Goal: Task Accomplishment & Management: Use online tool/utility

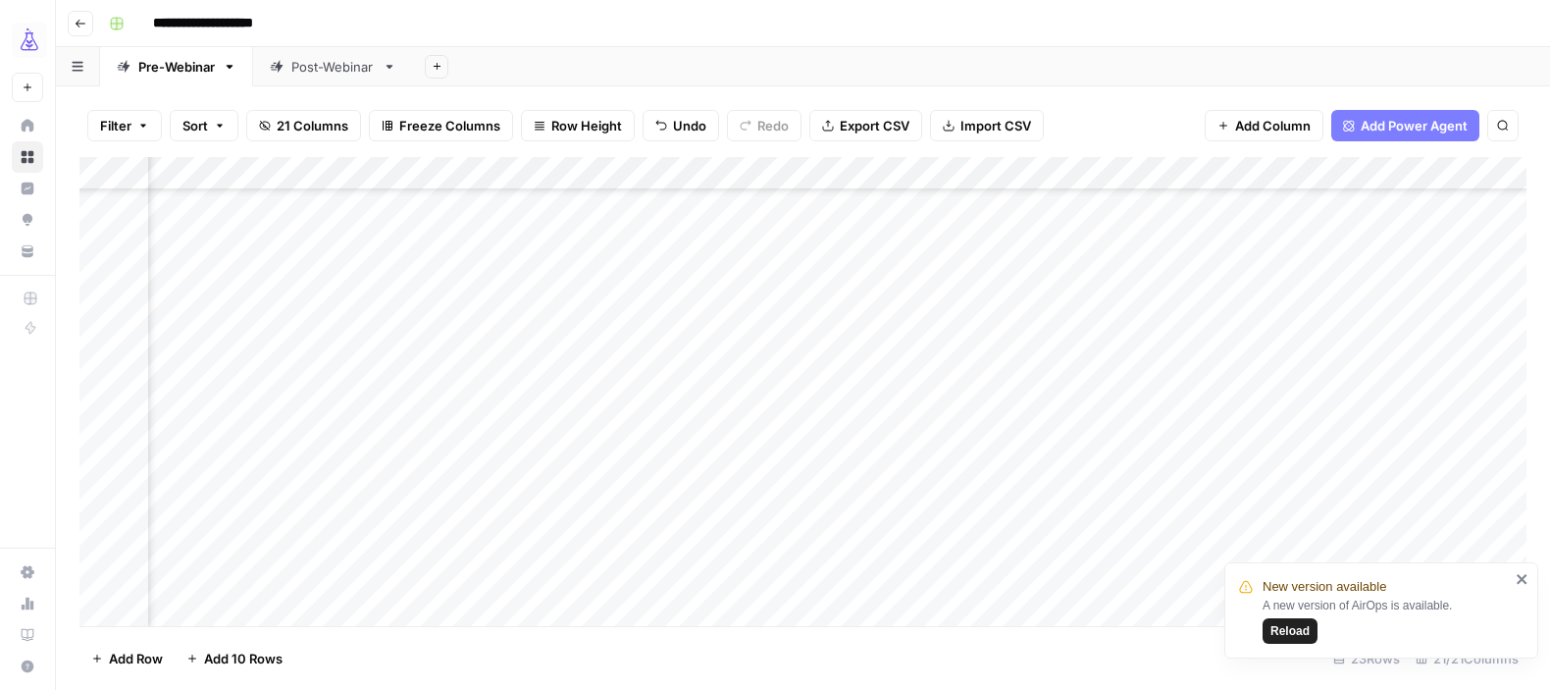
scroll to position [363, 1395]
click at [1380, 541] on div "Add Column" at bounding box center [802, 391] width 1447 height 469
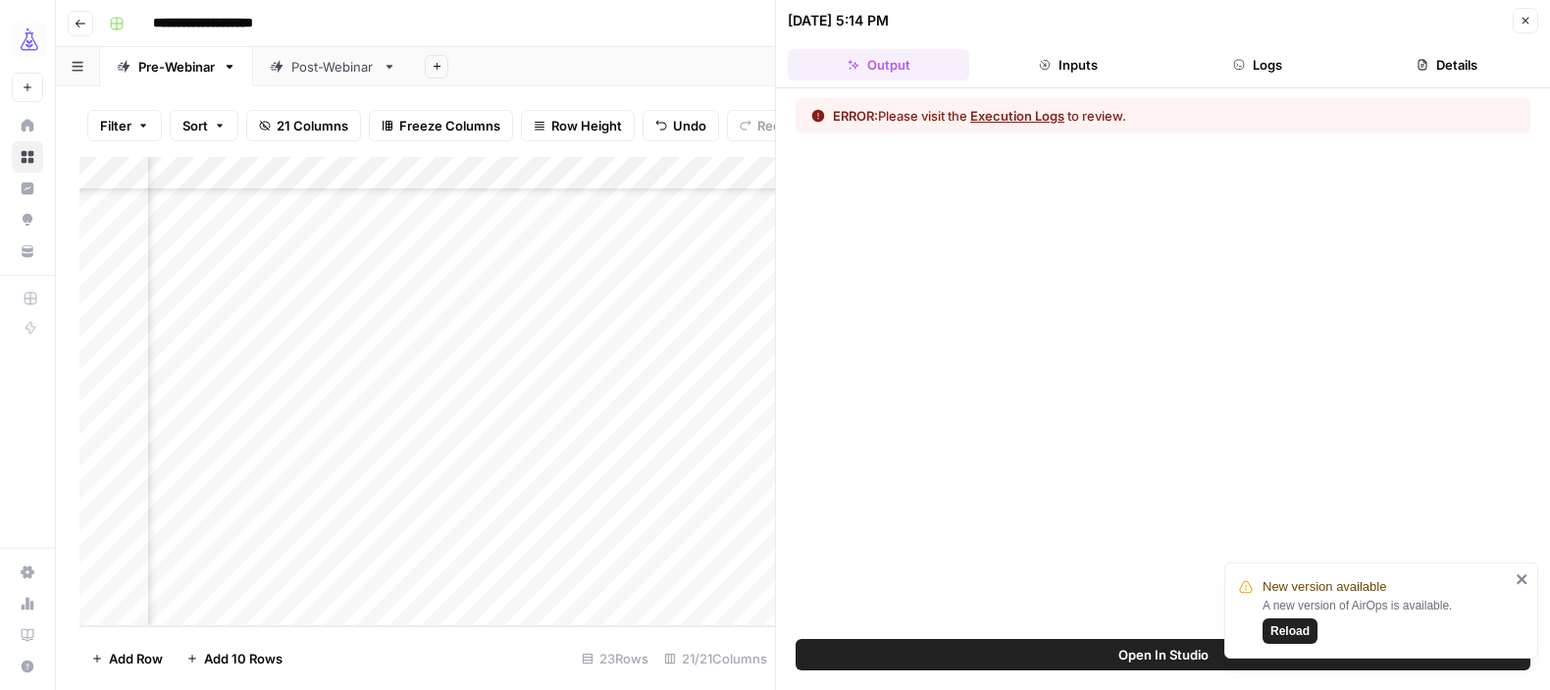
click at [1257, 65] on button "Logs" at bounding box center [1257, 64] width 181 height 31
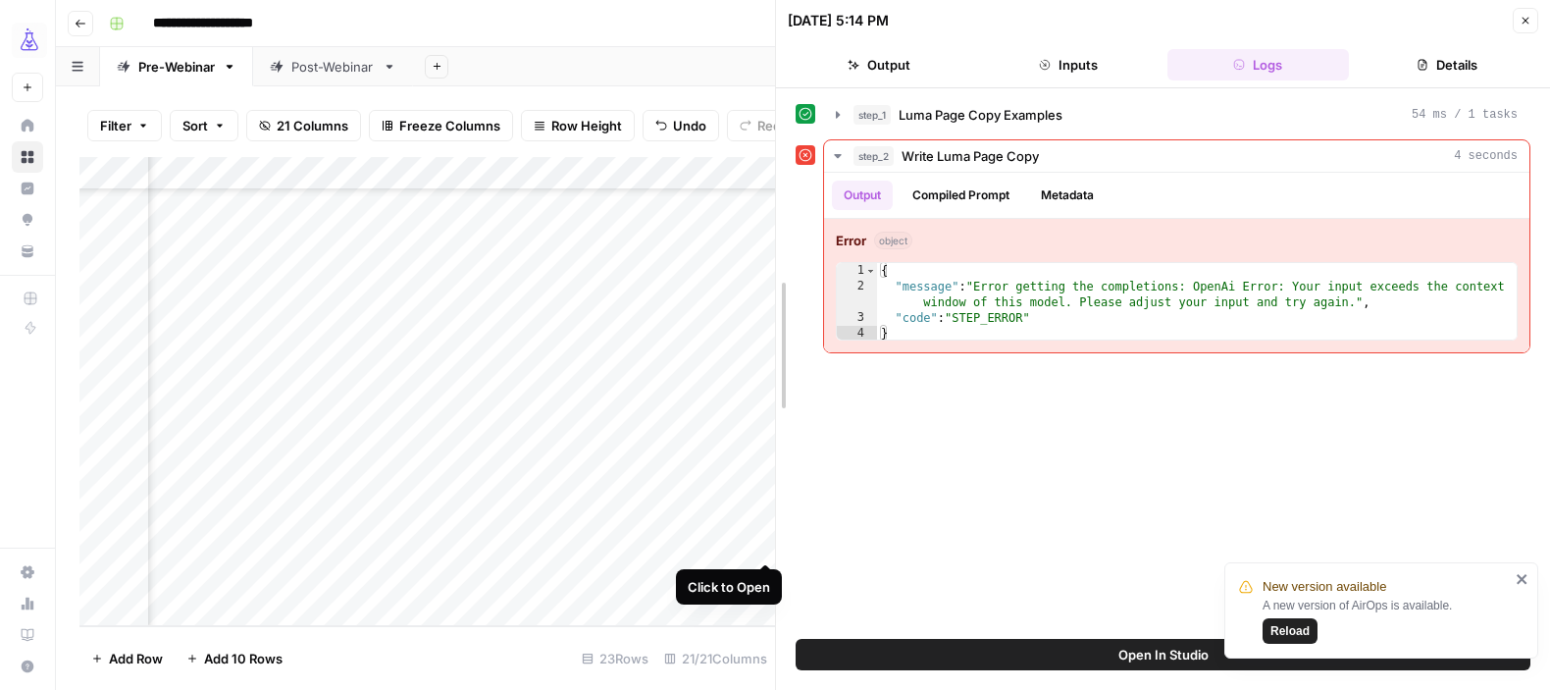
click at [766, 542] on div at bounding box center [776, 345] width 20 height 690
click at [760, 543] on div "Add Column" at bounding box center [427, 391] width 696 height 469
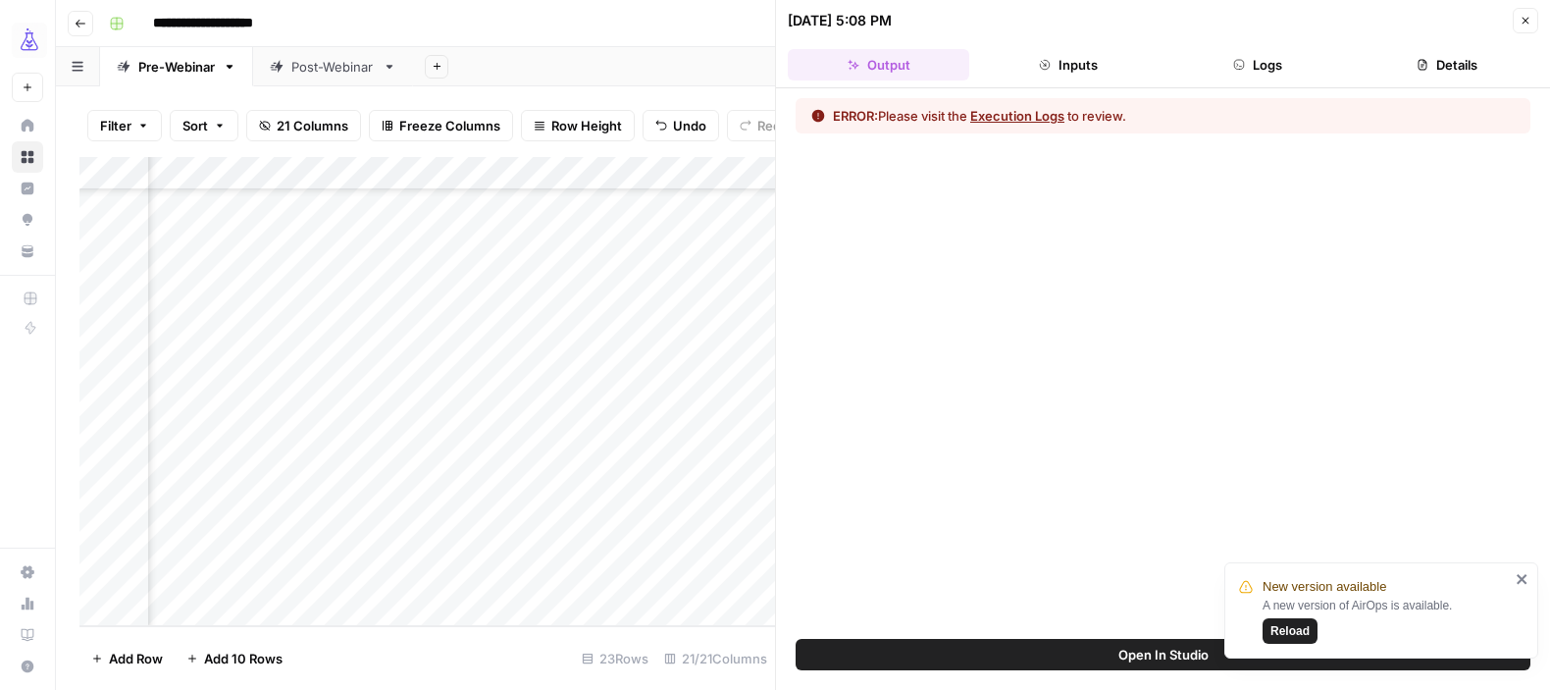
click at [1278, 63] on button "Logs" at bounding box center [1257, 64] width 181 height 31
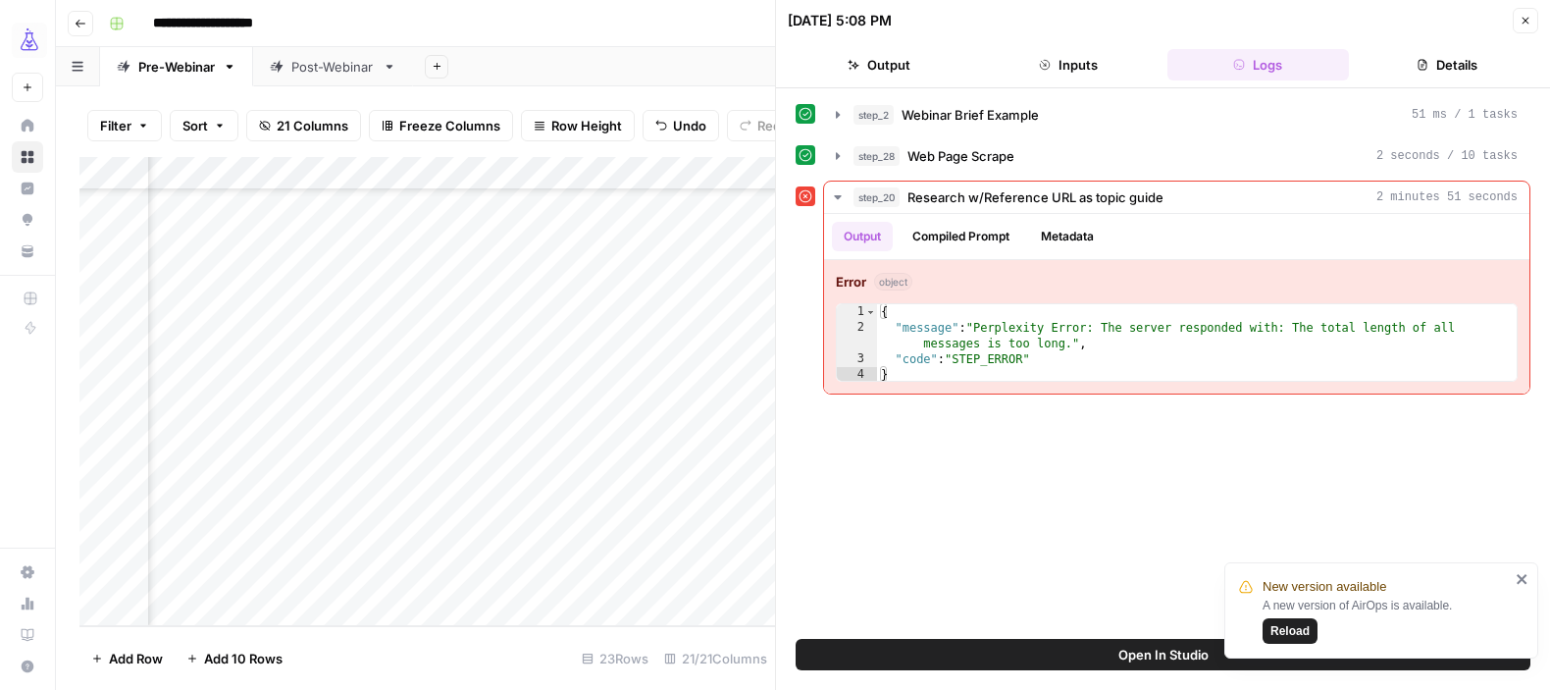
click at [1301, 628] on span "Reload" at bounding box center [1289, 631] width 39 height 18
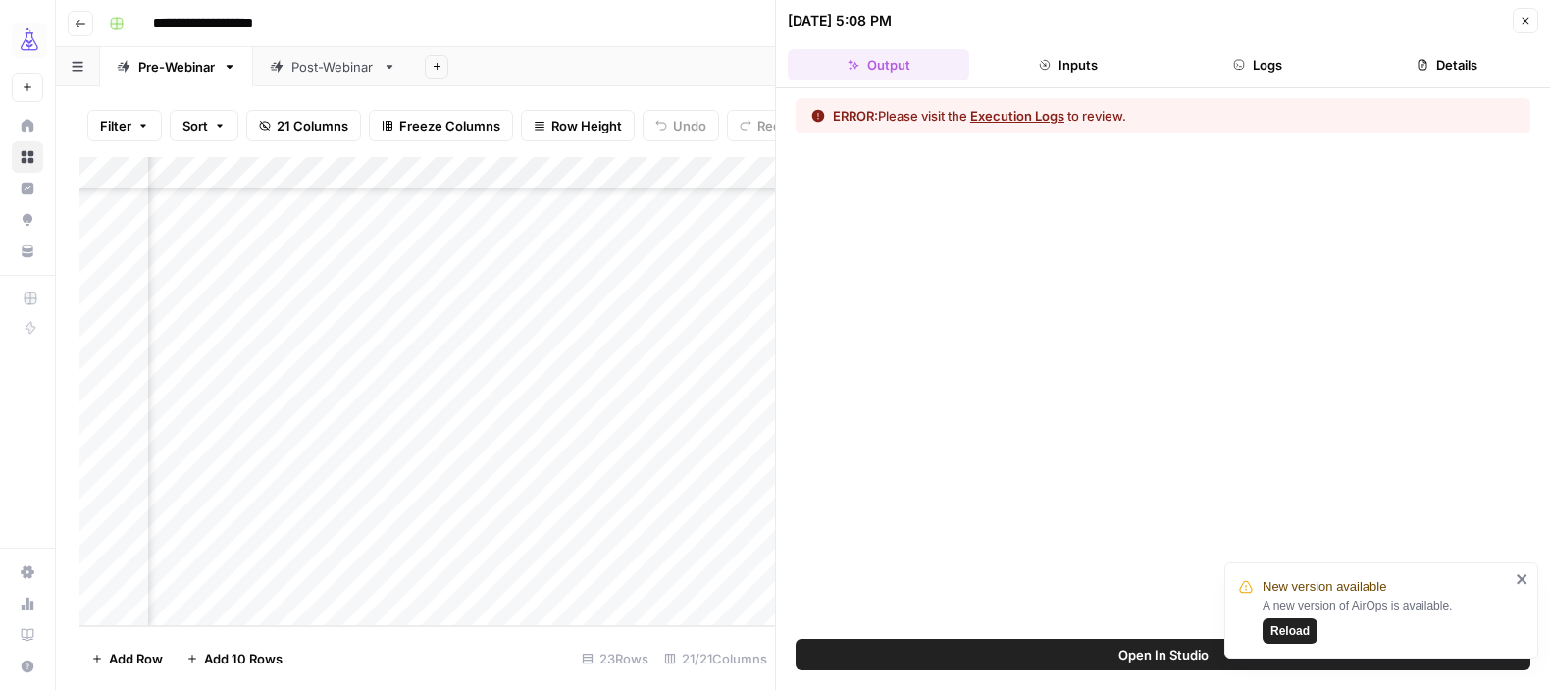
click at [1522, 576] on icon "close" at bounding box center [1523, 579] width 14 height 16
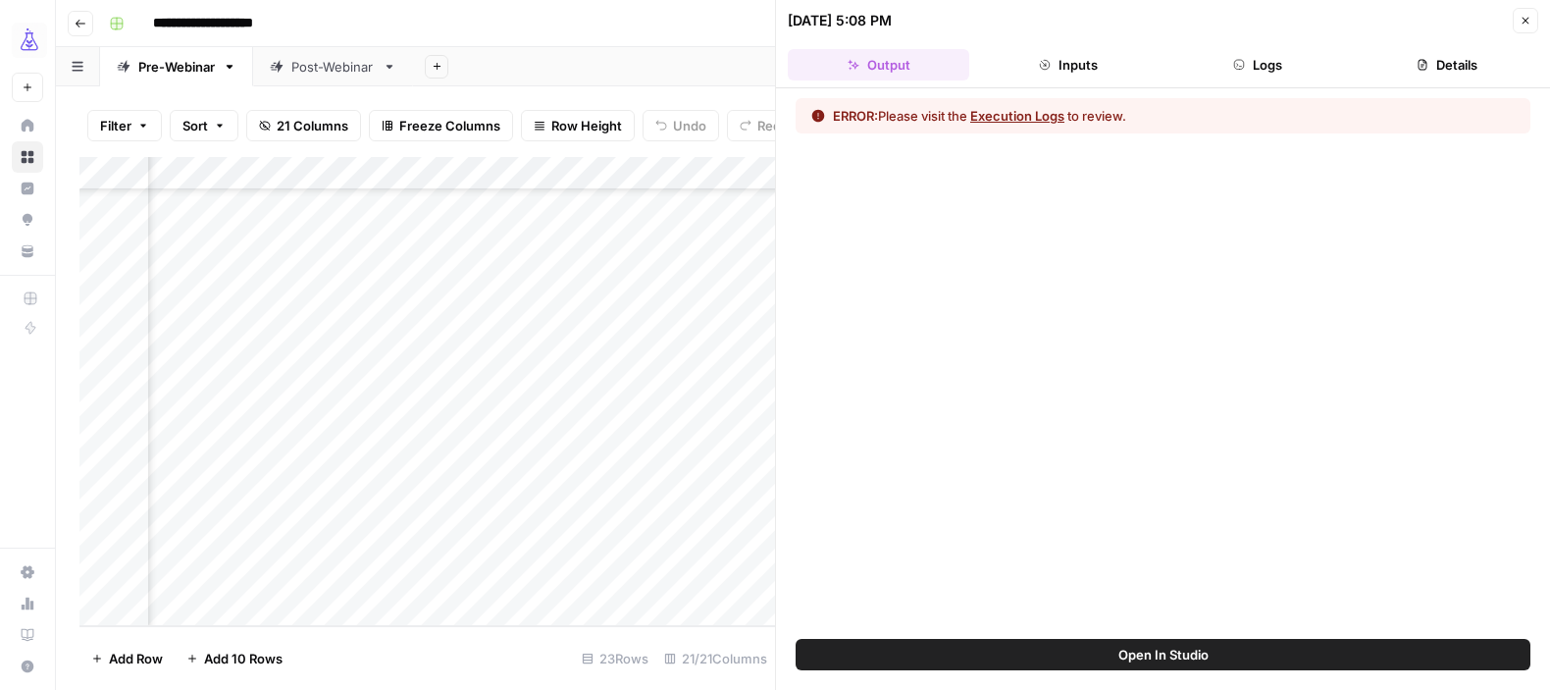
click at [1530, 22] on icon "button" at bounding box center [1526, 21] width 12 height 12
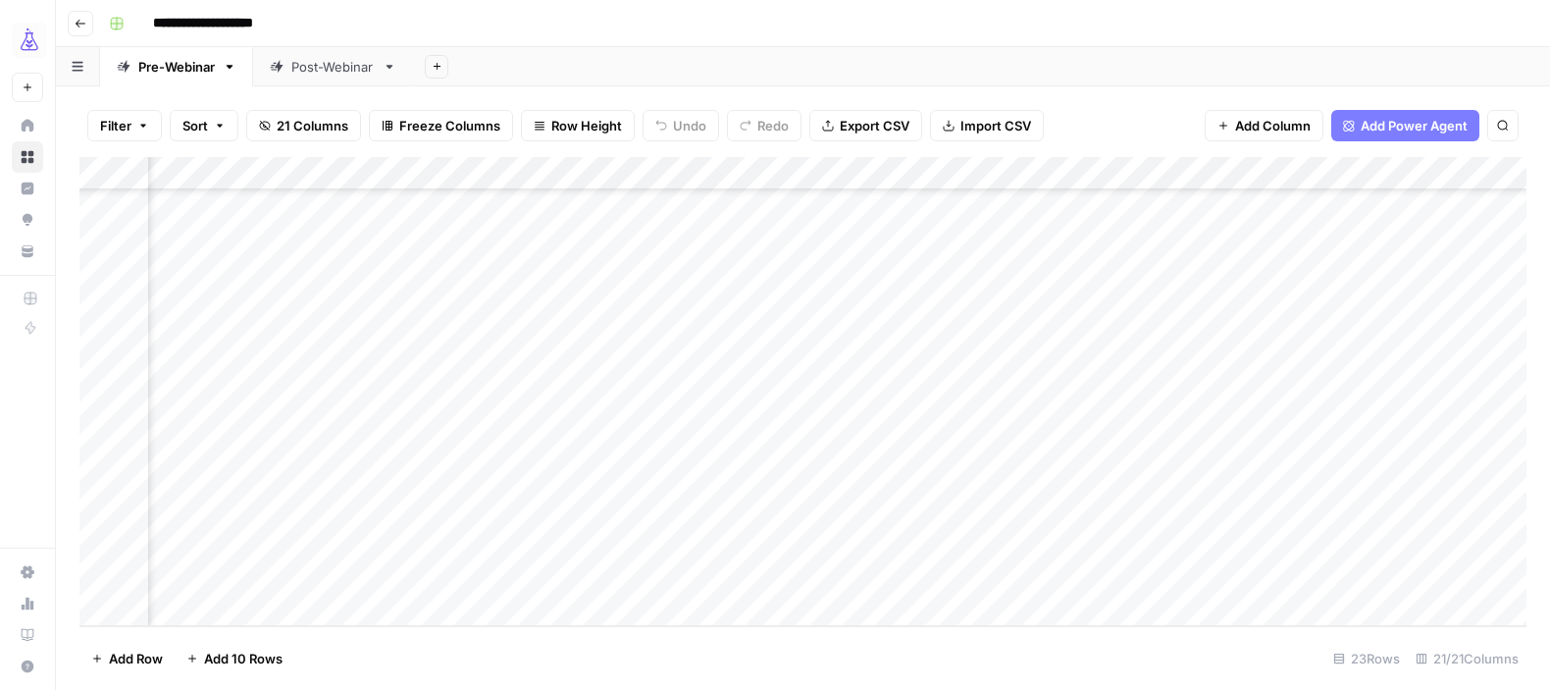
click at [1017, 541] on div "Add Column" at bounding box center [802, 391] width 1447 height 469
